Goal: Information Seeking & Learning: Learn about a topic

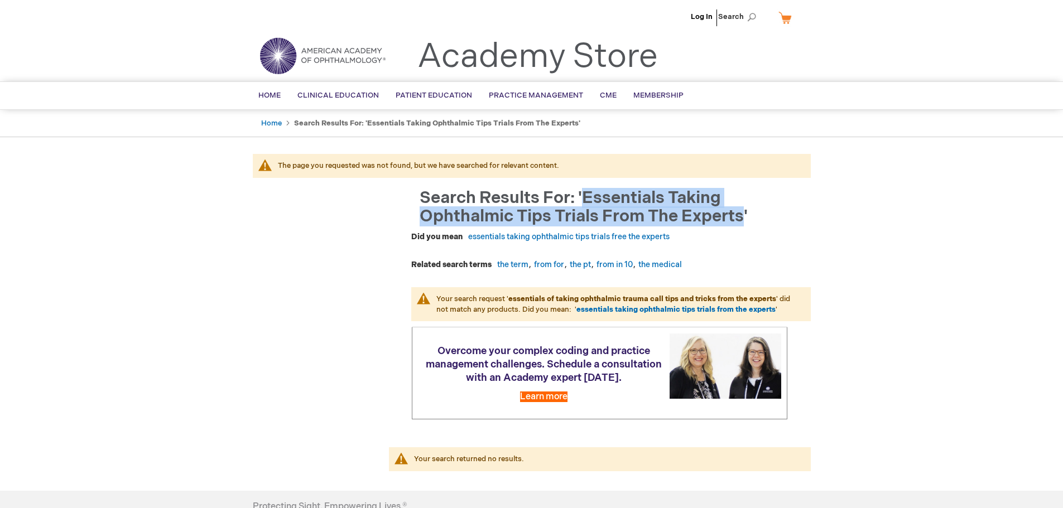
drag, startPoint x: 583, startPoint y: 197, endPoint x: 743, endPoint y: 215, distance: 160.6
click at [743, 215] on span "Search results for: 'essentials taking ophthalmic tips trials from the experts'" at bounding box center [584, 207] width 328 height 39
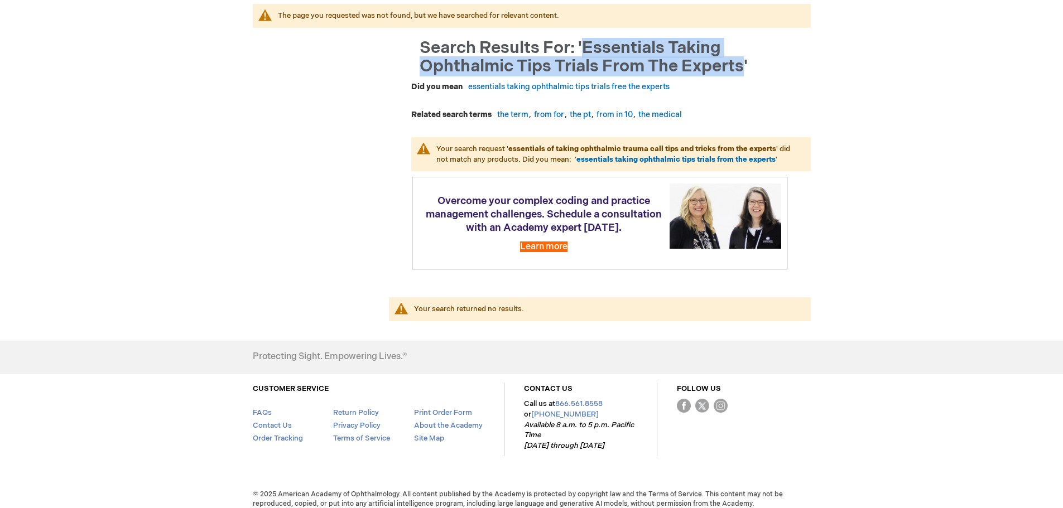
scroll to position [171, 0]
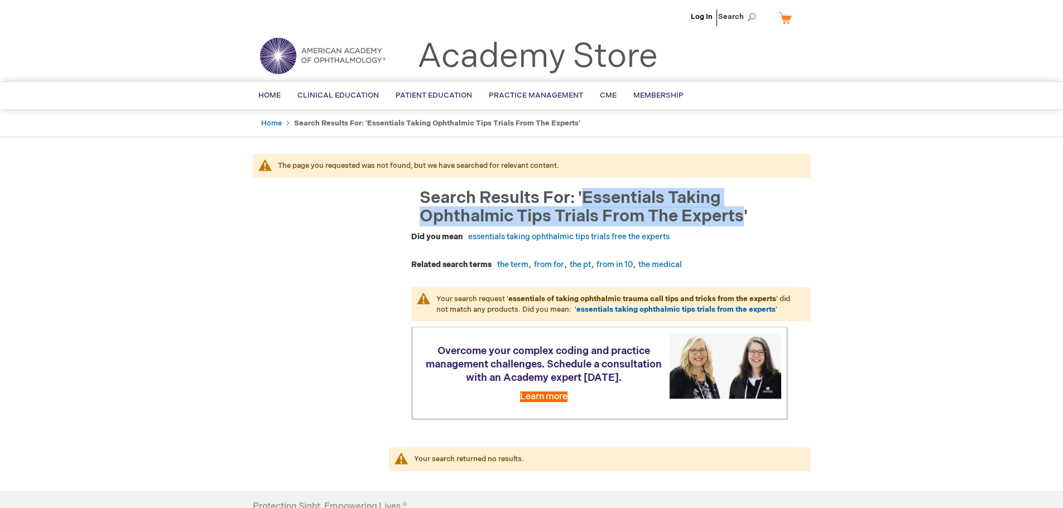
drag, startPoint x: 584, startPoint y: 196, endPoint x: 743, endPoint y: 224, distance: 162.0
click at [743, 224] on span "Search results for: 'essentials taking ophthalmic tips trials from the experts'" at bounding box center [584, 207] width 328 height 39
copy span "essentials taking ophthalmic tips trials from the experts"
click at [275, 126] on link "Home" at bounding box center [271, 123] width 21 height 9
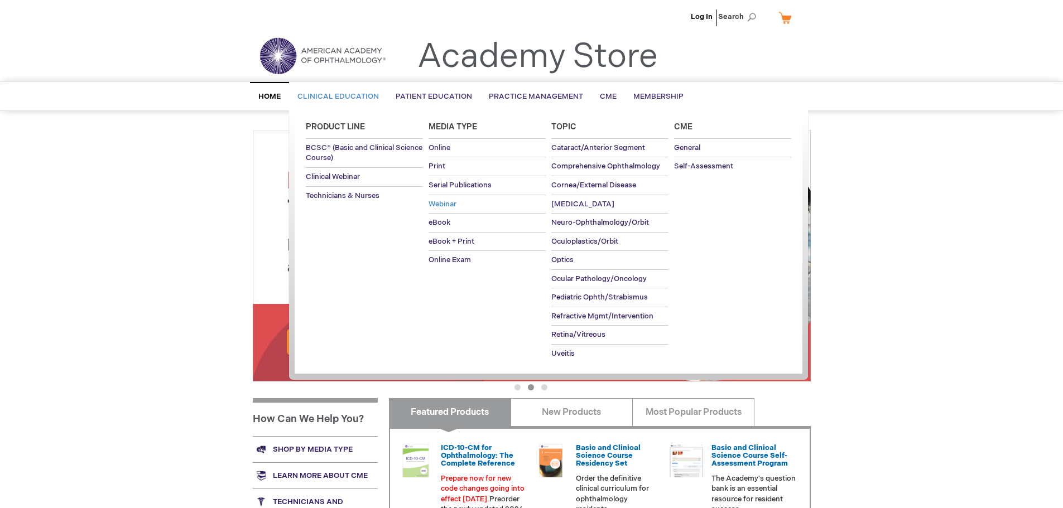
click at [458, 208] on link "Webinar" at bounding box center [487, 204] width 117 height 18
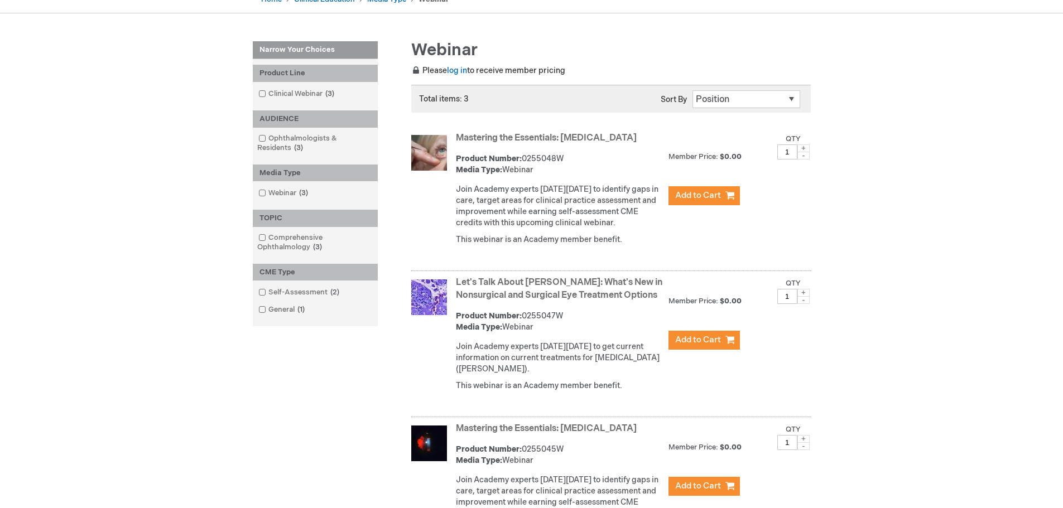
scroll to position [56, 0]
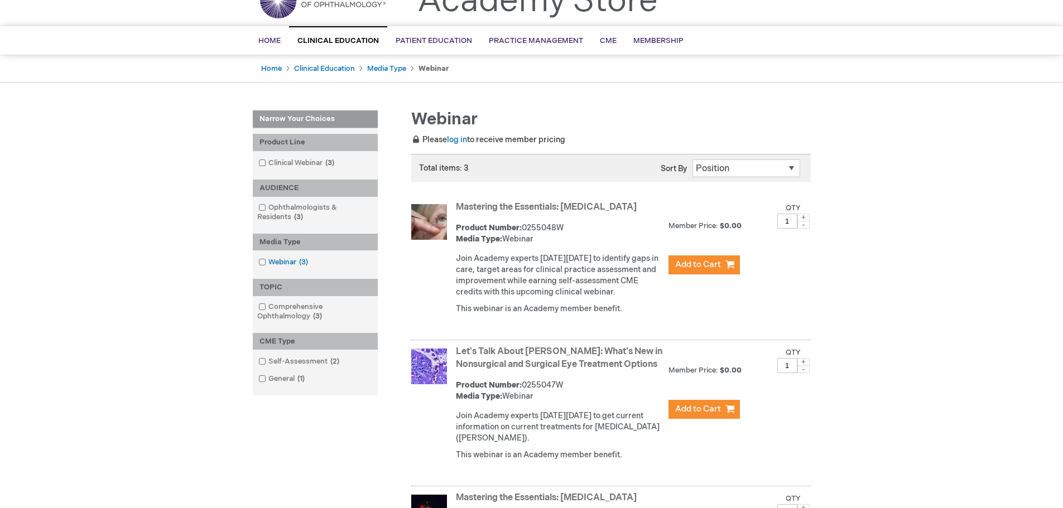
click at [268, 264] on span at bounding box center [268, 262] width 0 height 9
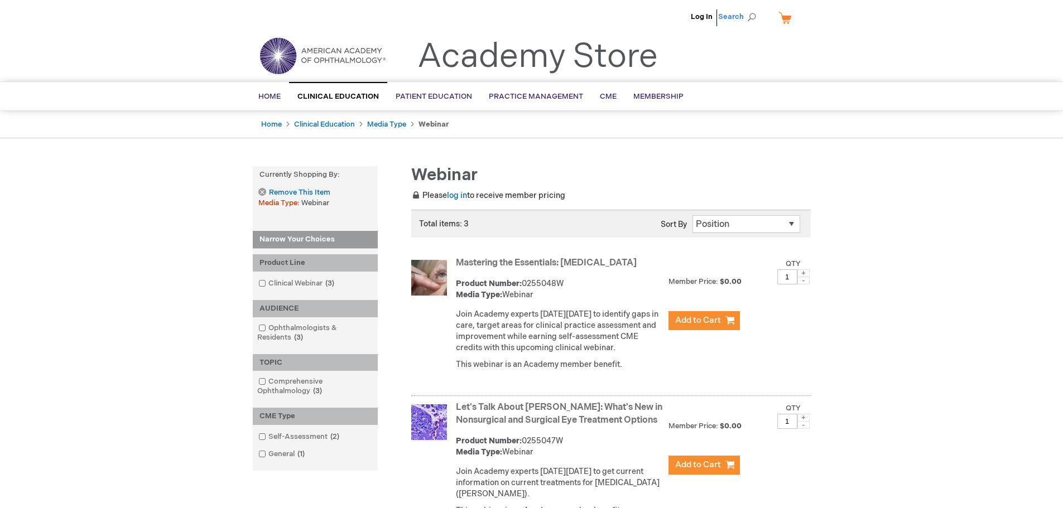
click at [750, 17] on span "Search" at bounding box center [739, 17] width 42 height 22
type input "asot"
click at [747, 8] on button "Search" at bounding box center [751, 17] width 9 height 18
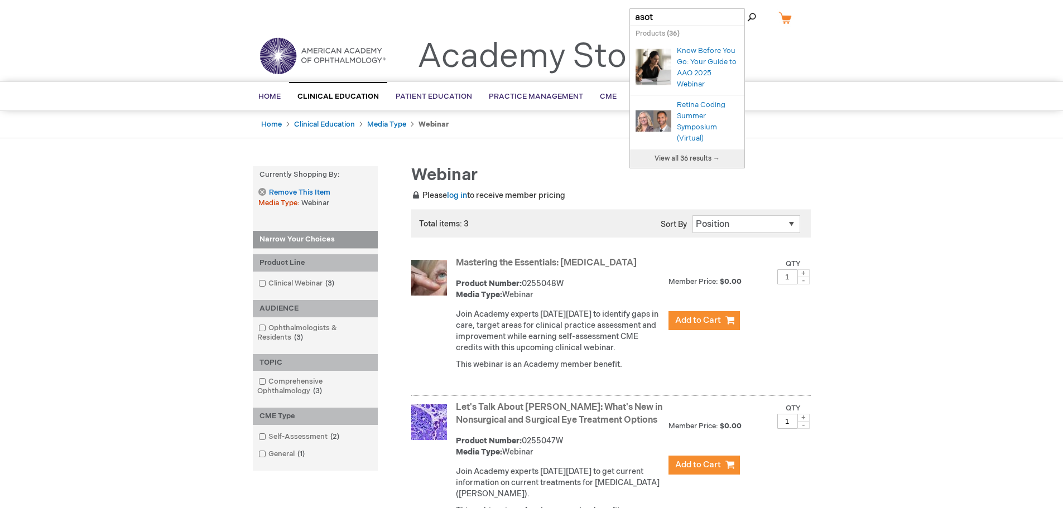
click at [709, 161] on span "View all 36 results →" at bounding box center [687, 159] width 65 height 8
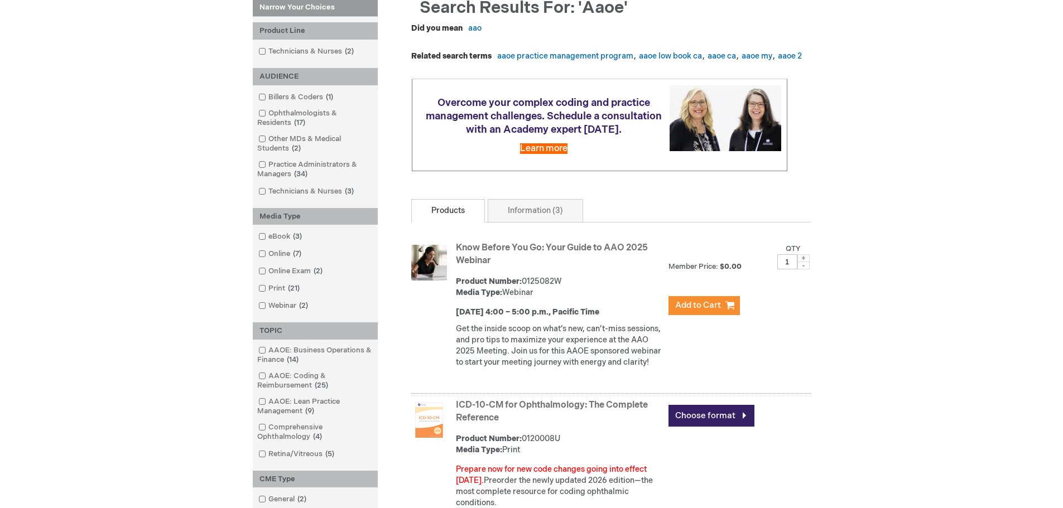
scroll to position [167, 0]
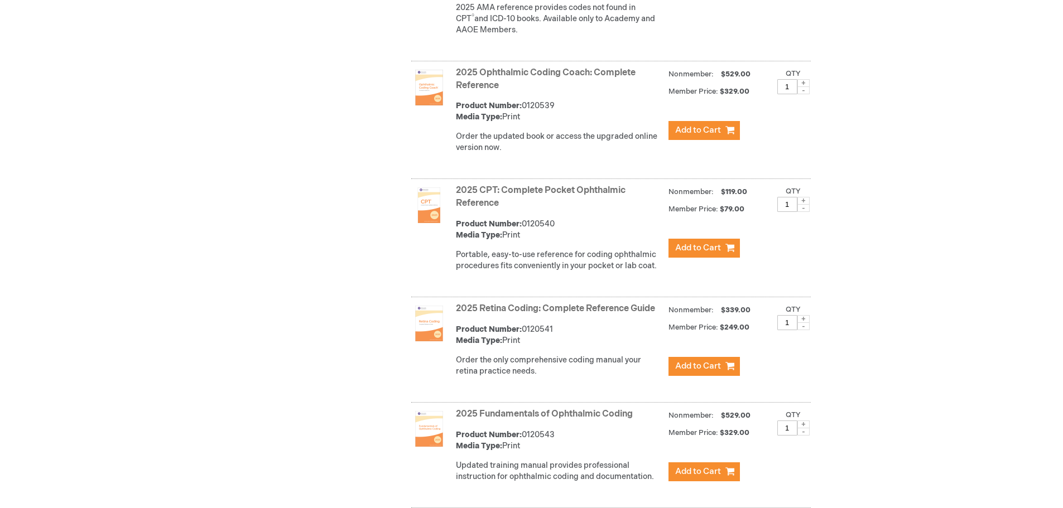
scroll to position [1782, 0]
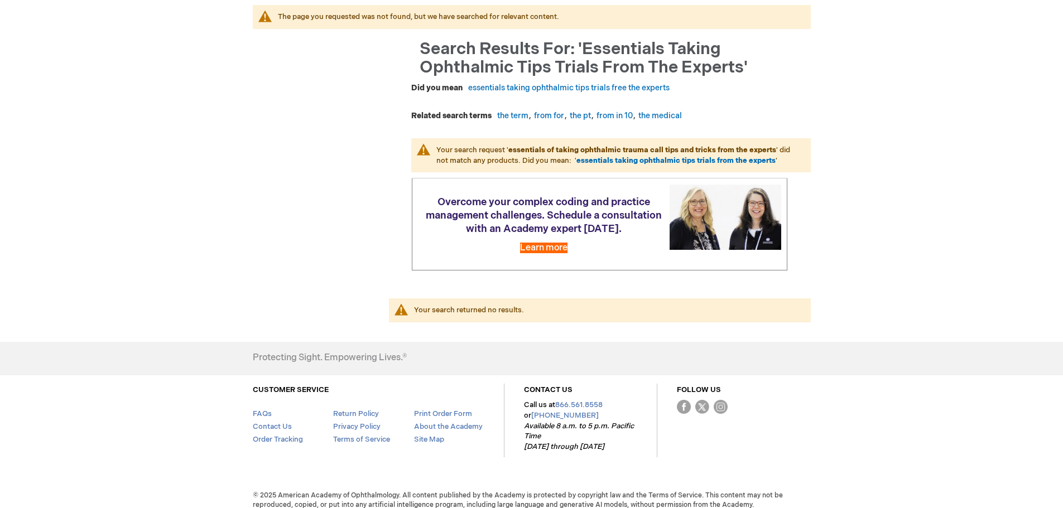
scroll to position [171, 0]
